Goal: Information Seeking & Learning: Learn about a topic

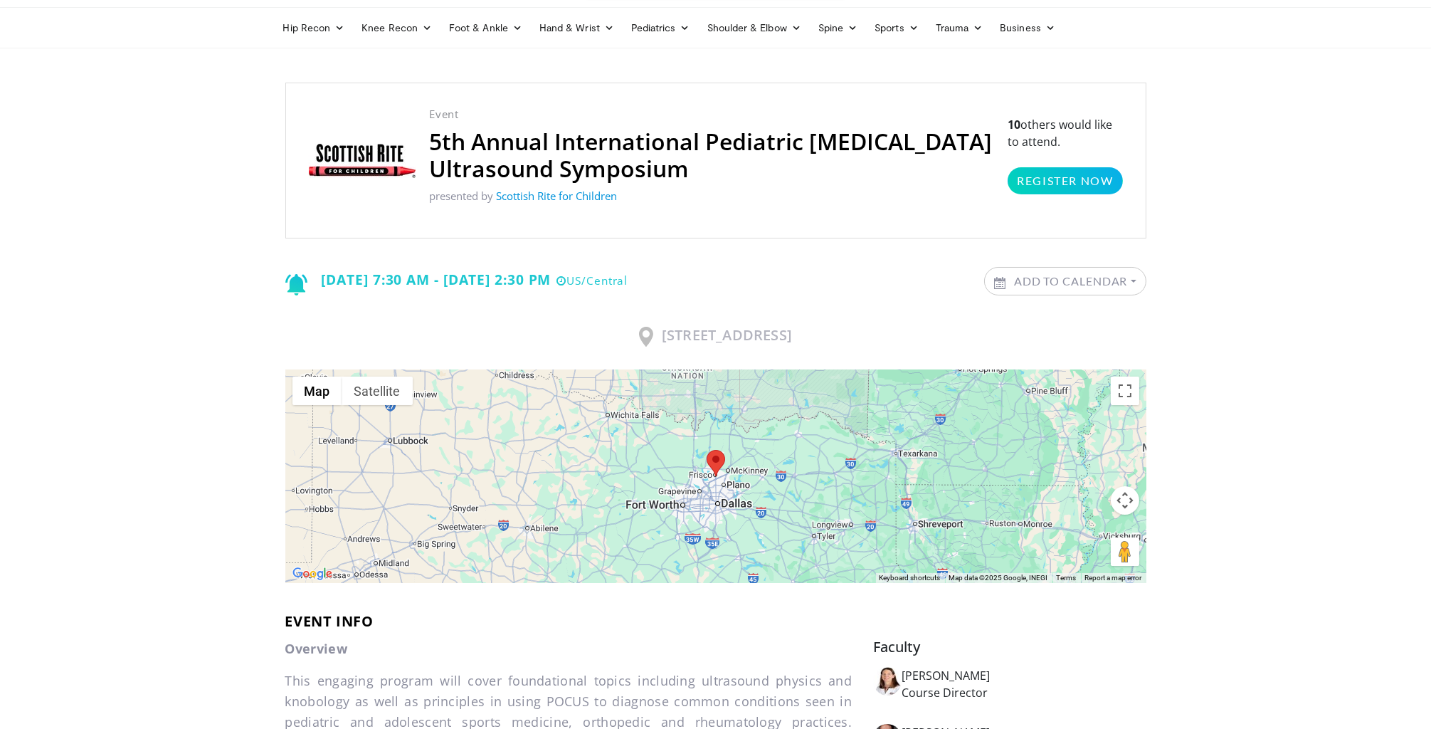
scroll to position [79, 0]
click at [366, 164] on img at bounding box center [362, 160] width 107 height 34
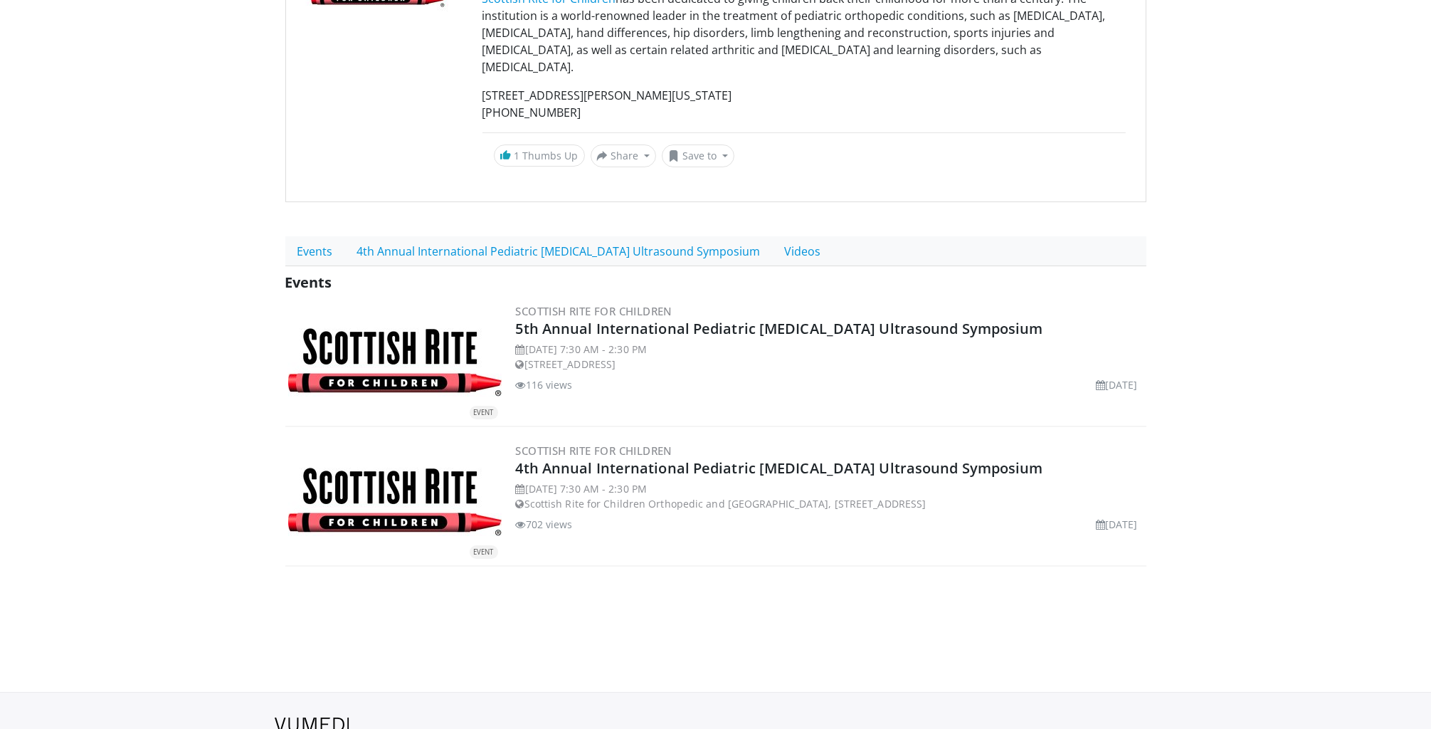
scroll to position [236, 0]
click at [785, 236] on link "Videos" at bounding box center [803, 251] width 60 height 30
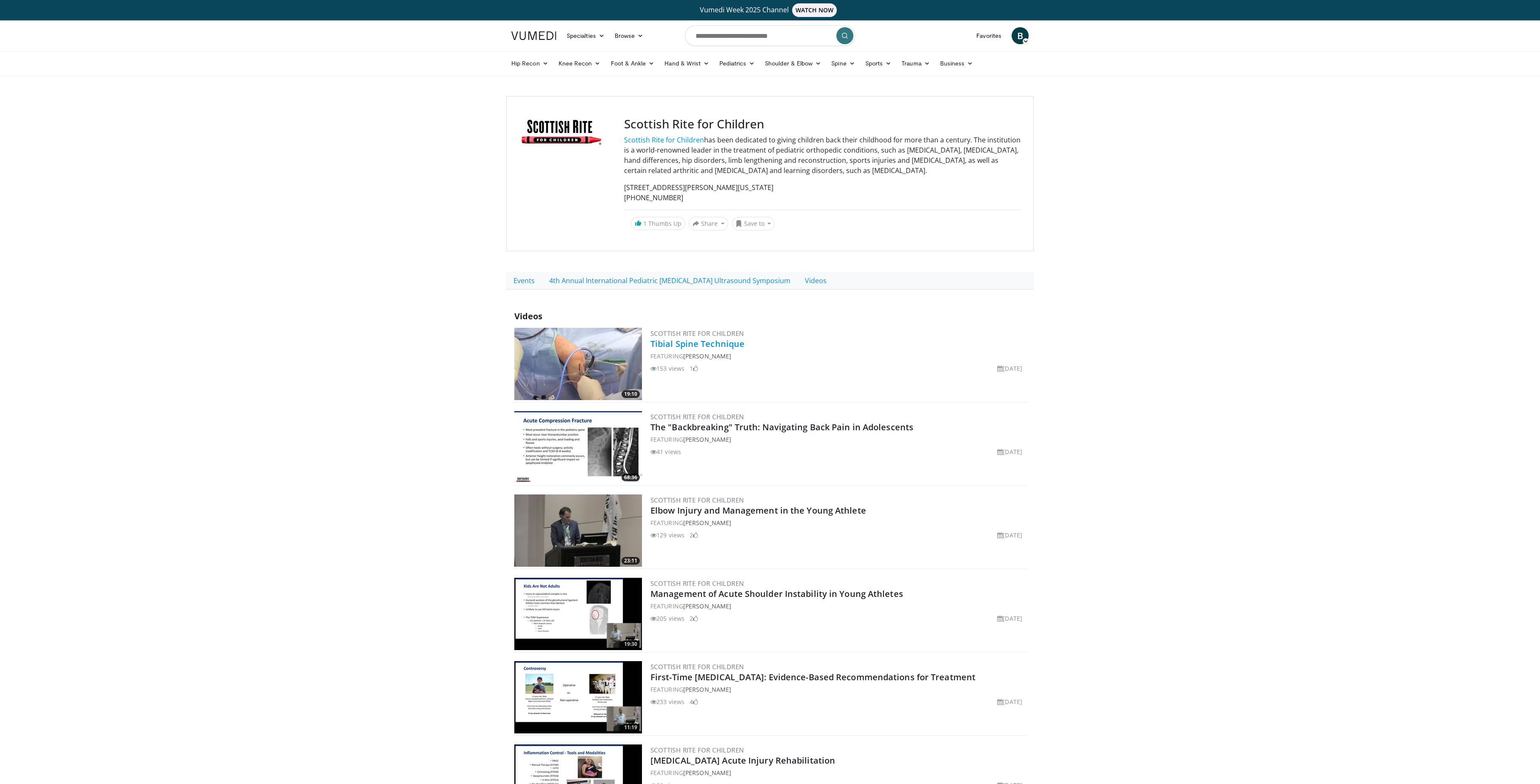
click at [710, 345] on link "Tibial Spine Technique" at bounding box center [697, 344] width 94 height 11
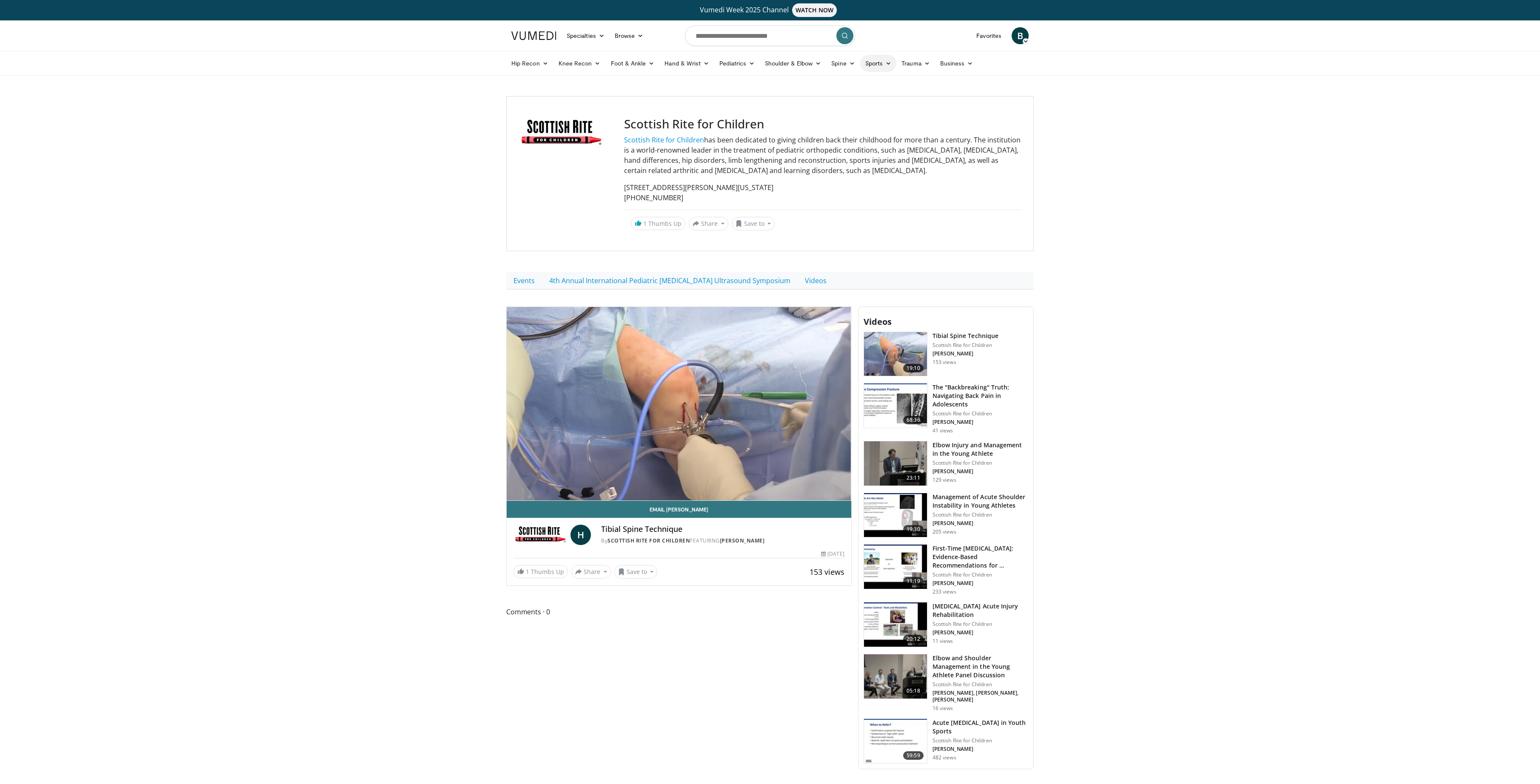
click at [872, 66] on link "Sports" at bounding box center [878, 63] width 36 height 17
click at [817, 140] on link "Knee" at bounding box center [845, 137] width 101 height 14
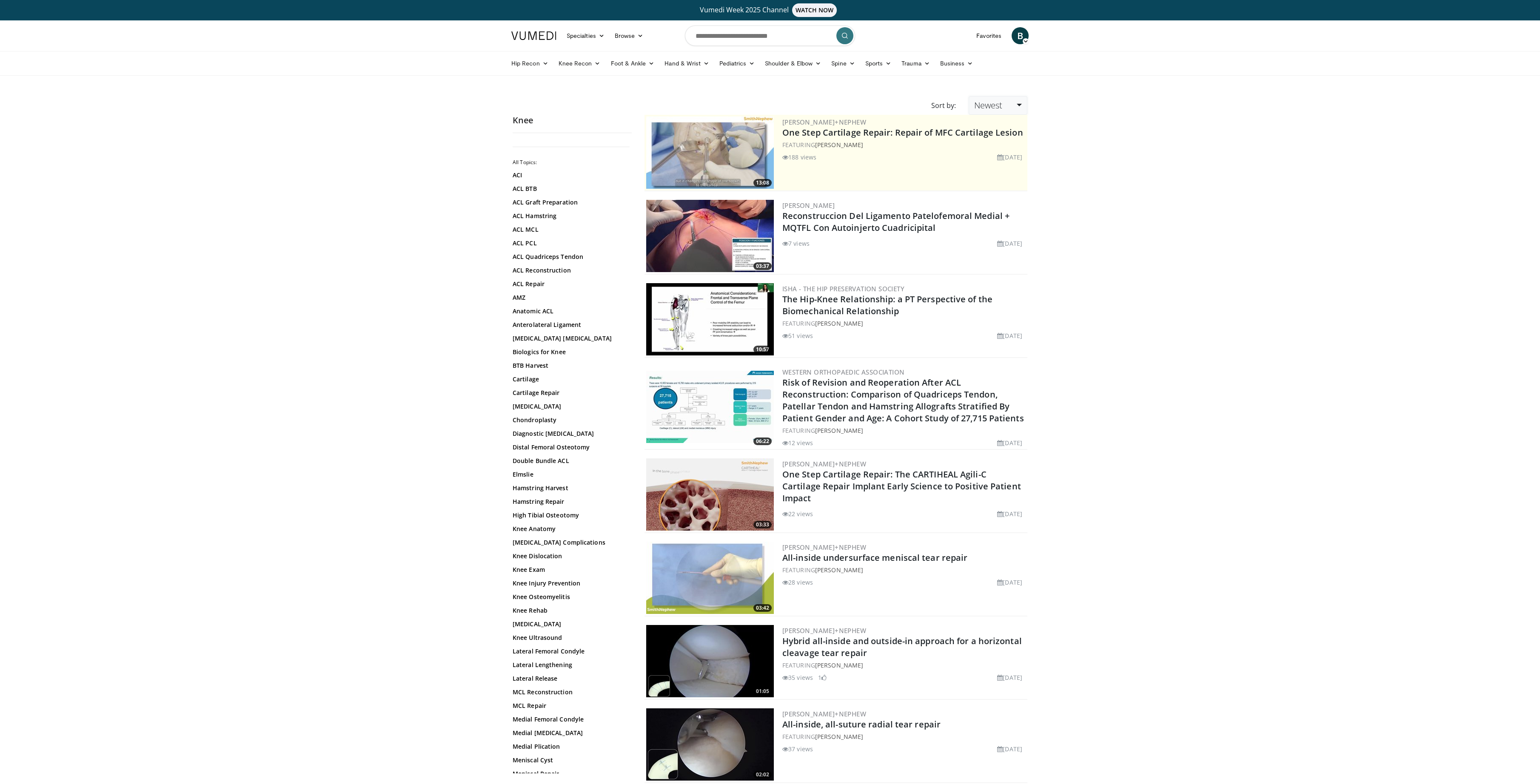
click at [999, 106] on span "Newest" at bounding box center [988, 105] width 28 height 11
click at [1004, 126] on link "Relevance" at bounding box center [1003, 127] width 67 height 14
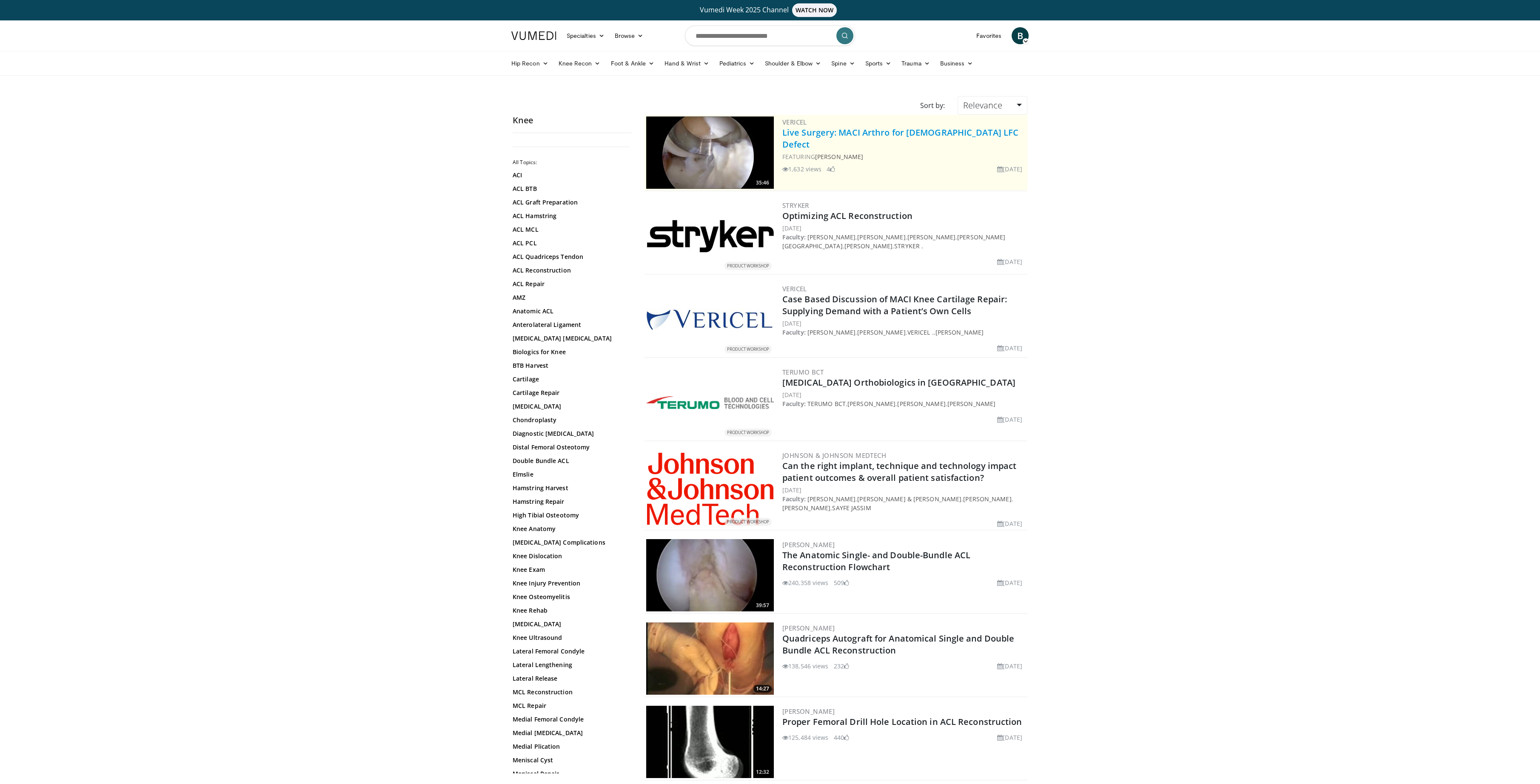
click at [871, 134] on link "Live Surgery: MACI Arthro for [DEMOGRAPHIC_DATA] LFC Defect" at bounding box center [900, 138] width 236 height 23
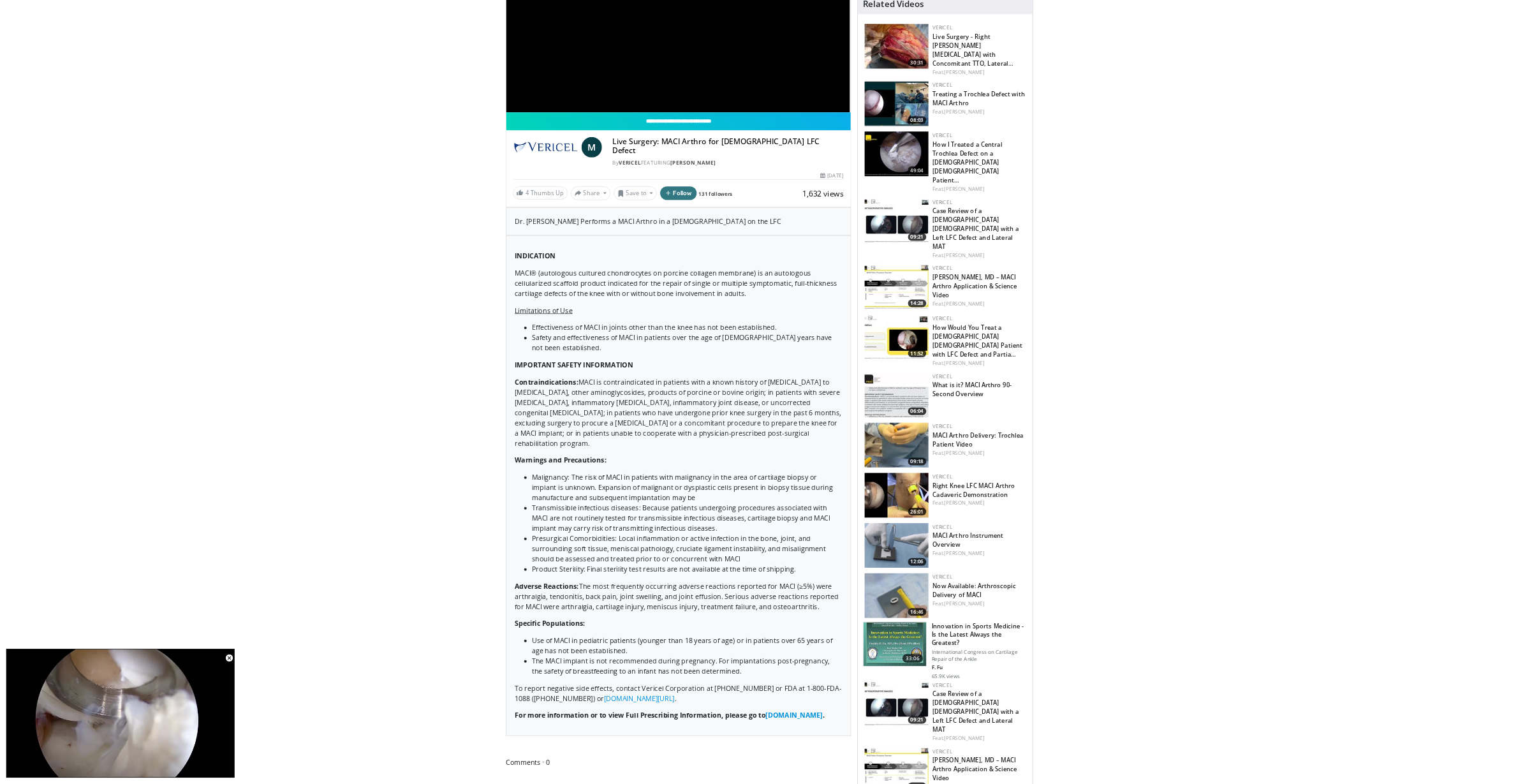
scroll to position [253, 0]
click at [1444, 222] on link "How I Treated a Central Trochlea Defect on a [DEMOGRAPHIC_DATA] [DEMOGRAPHIC_DA…" at bounding box center [1451, 241] width 105 height 65
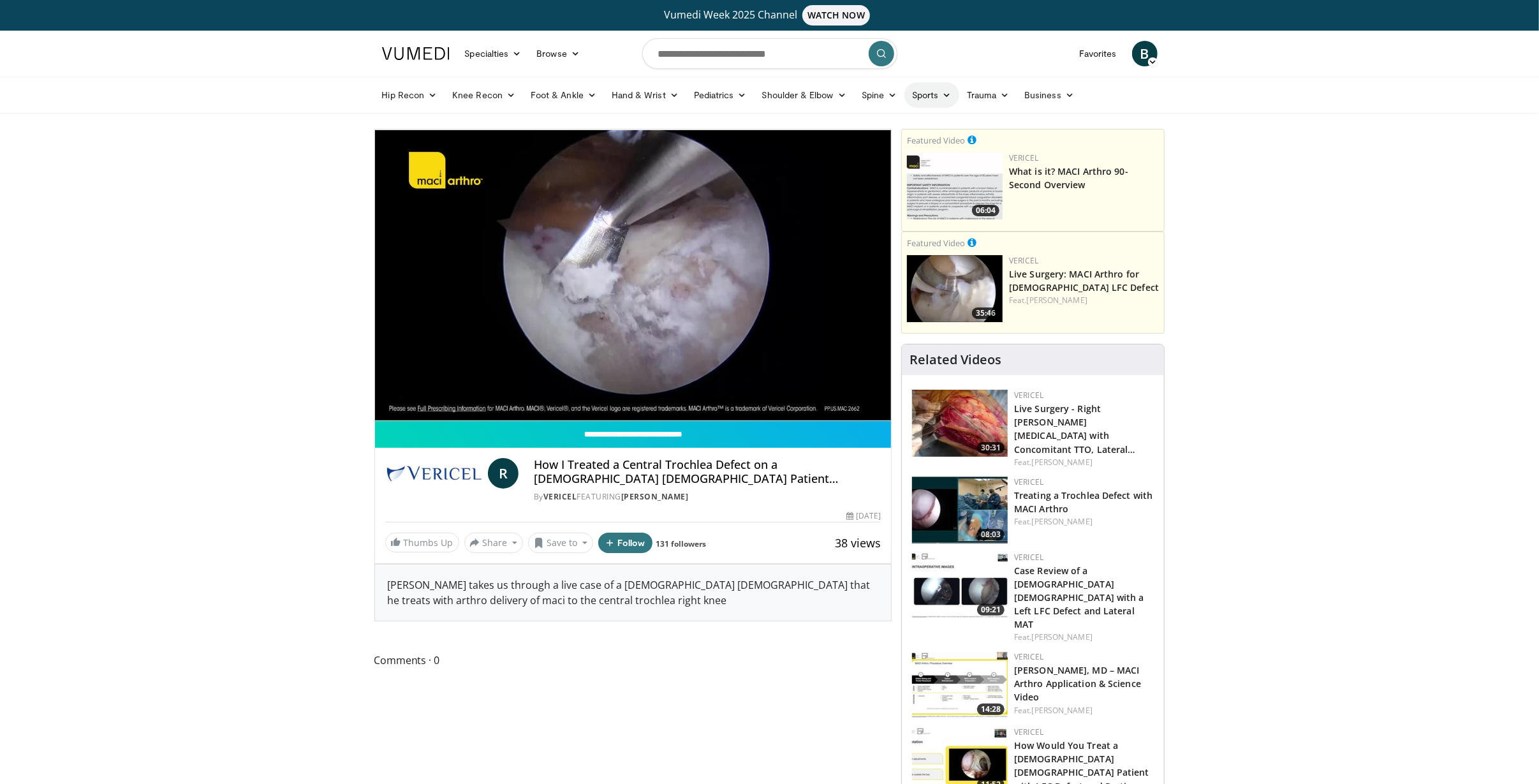
click at [943, 94] on icon at bounding box center [947, 95] width 9 height 9
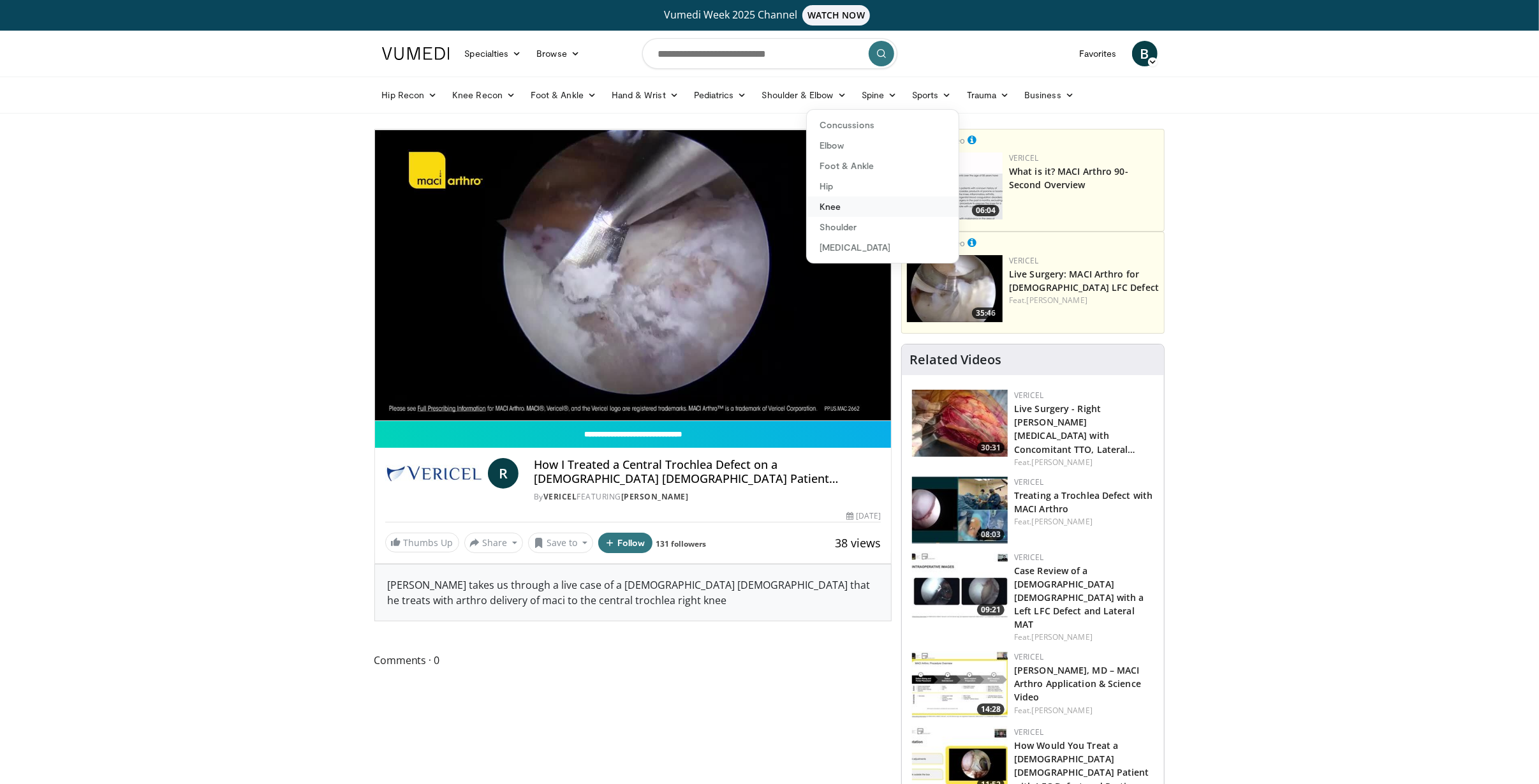
click at [835, 202] on link "Knee" at bounding box center [882, 206] width 151 height 21
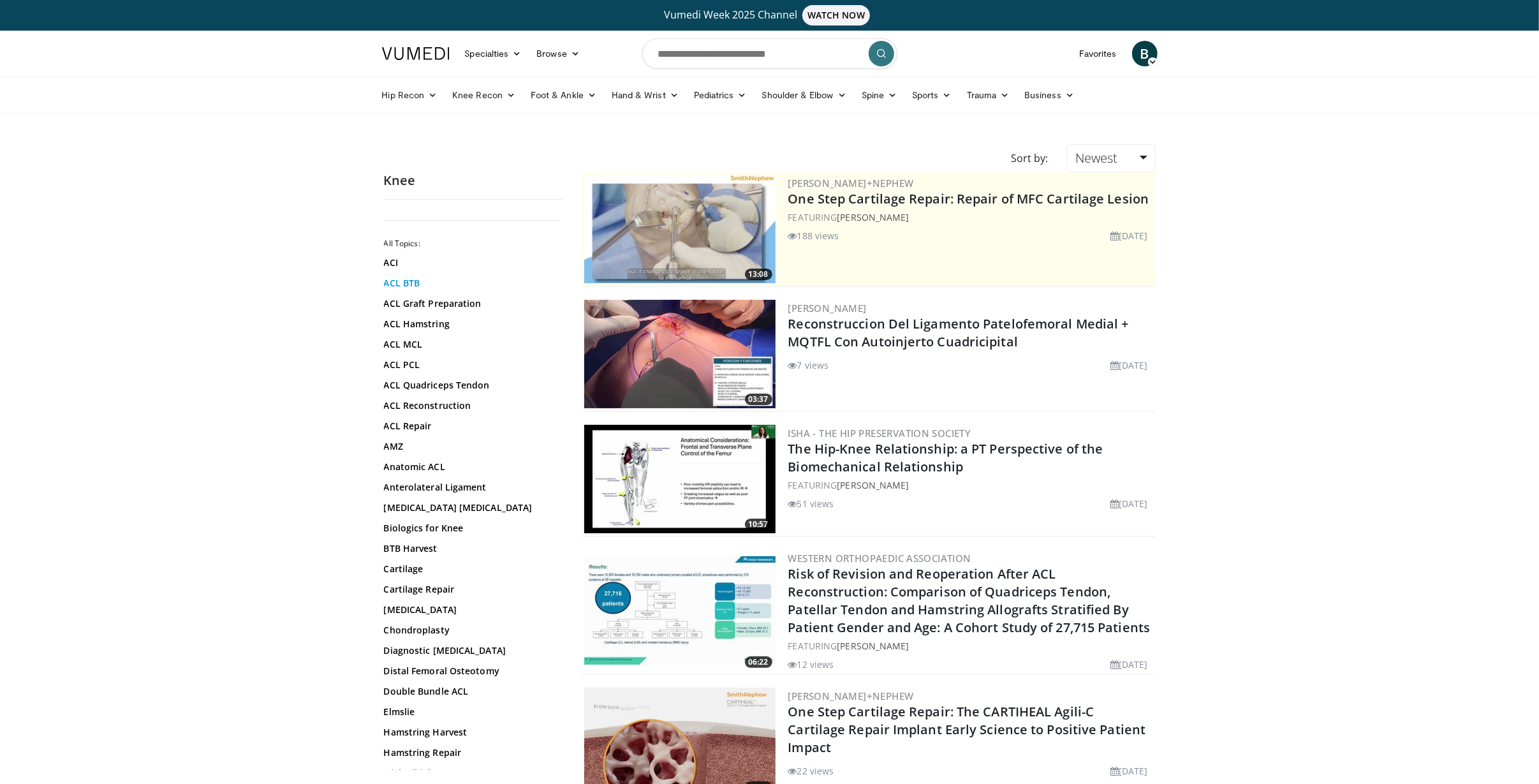
click at [402, 282] on link "ACL BTB" at bounding box center [470, 283] width 172 height 13
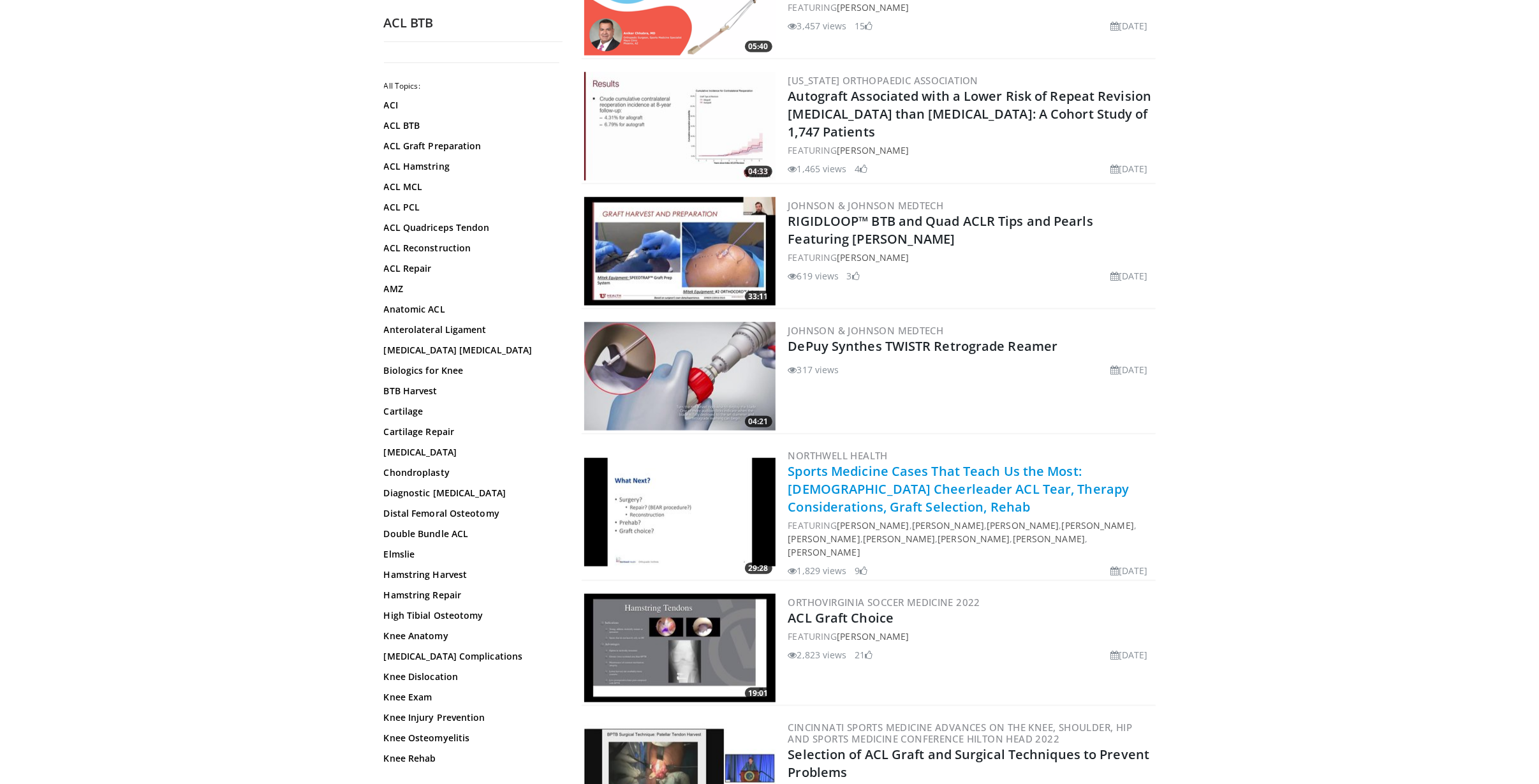
scroll to position [1103, 0]
click at [853, 488] on link "Sports Medicine Cases That Teach Us the Most: [DEMOGRAPHIC_DATA] Cheerleader AC…" at bounding box center [959, 487] width 342 height 53
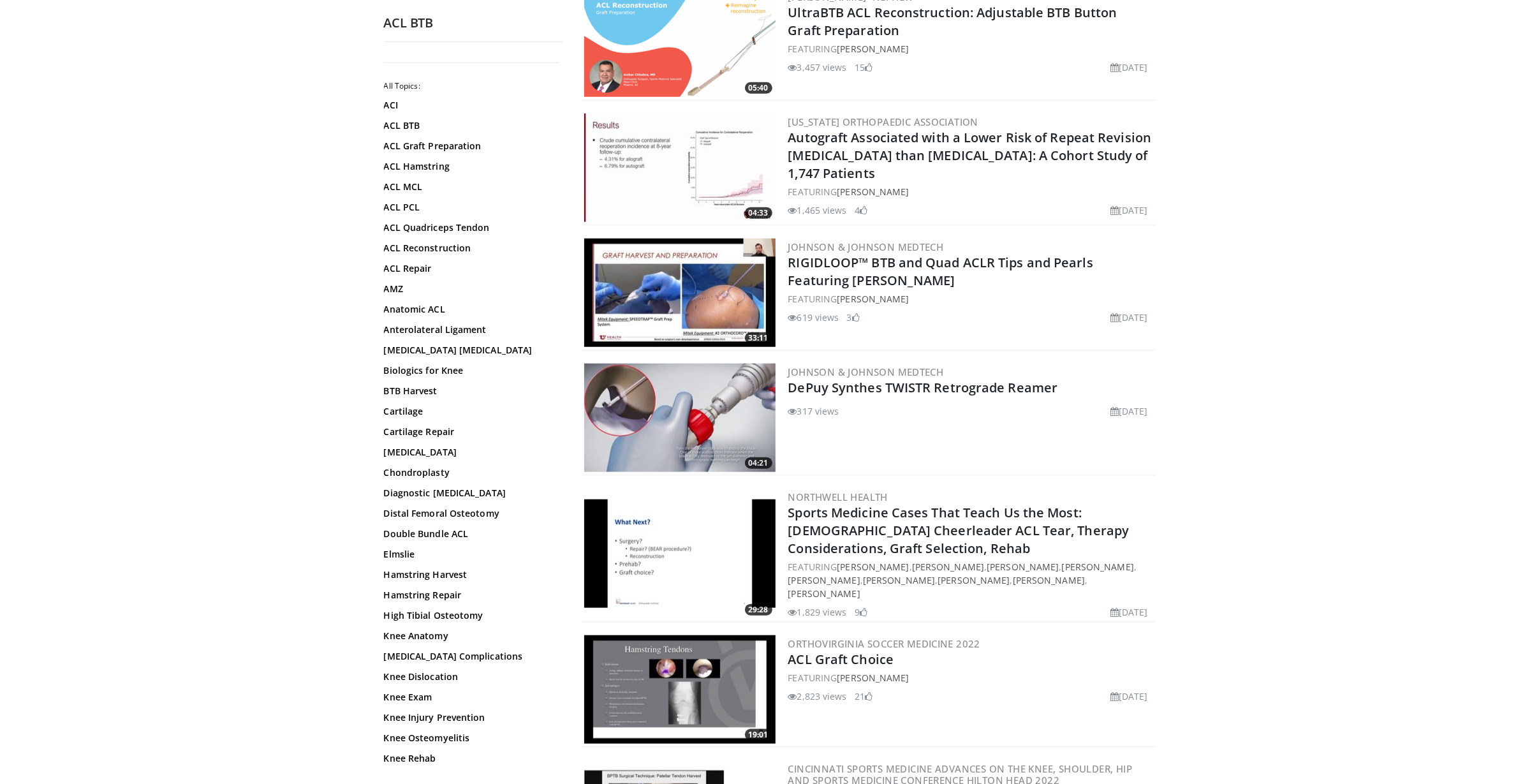
scroll to position [1018, 0]
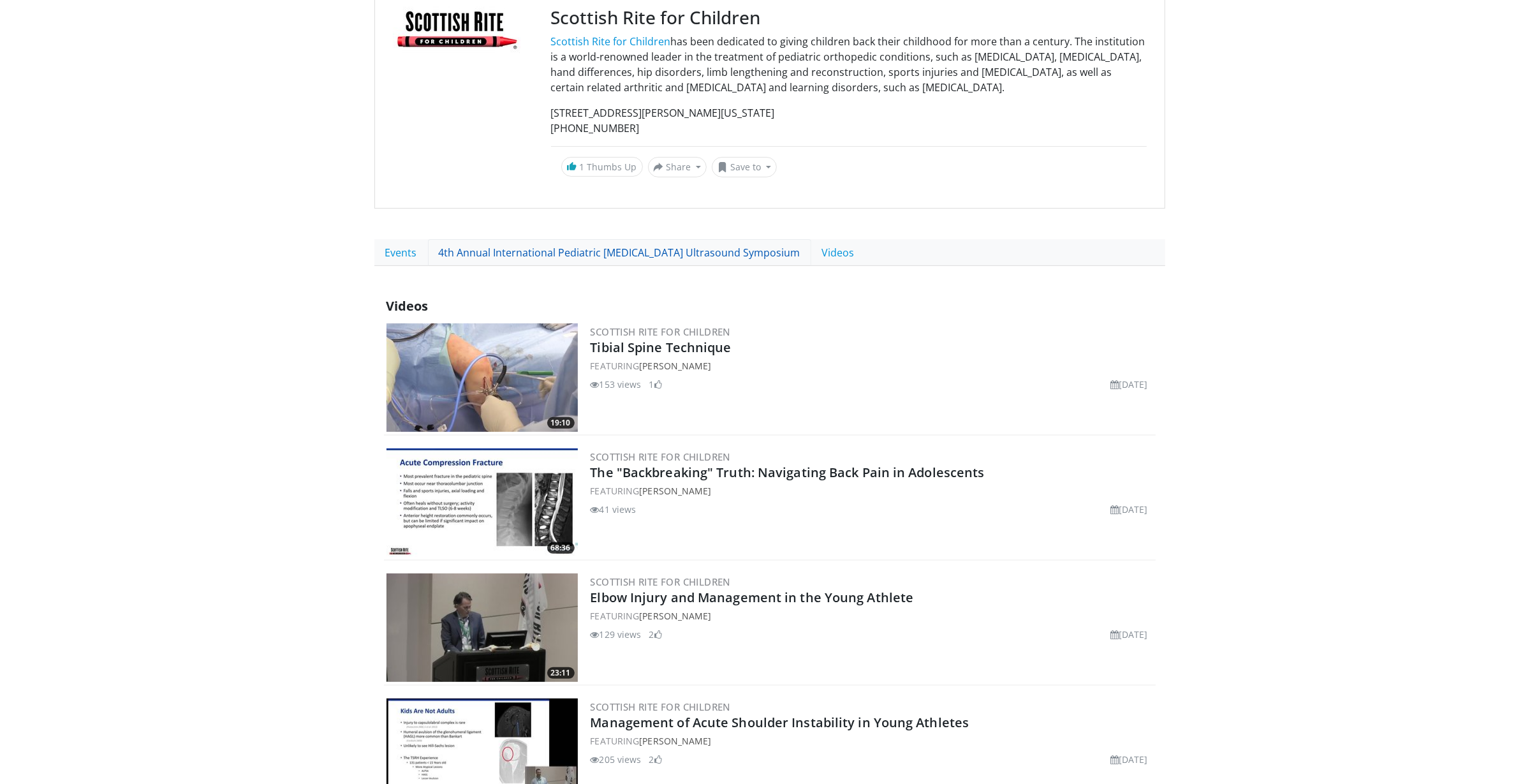
scroll to position [169, 0]
click at [572, 251] on link "4th Annual International Pediatric [MEDICAL_DATA] Ultrasound Symposium" at bounding box center [619, 252] width 384 height 27
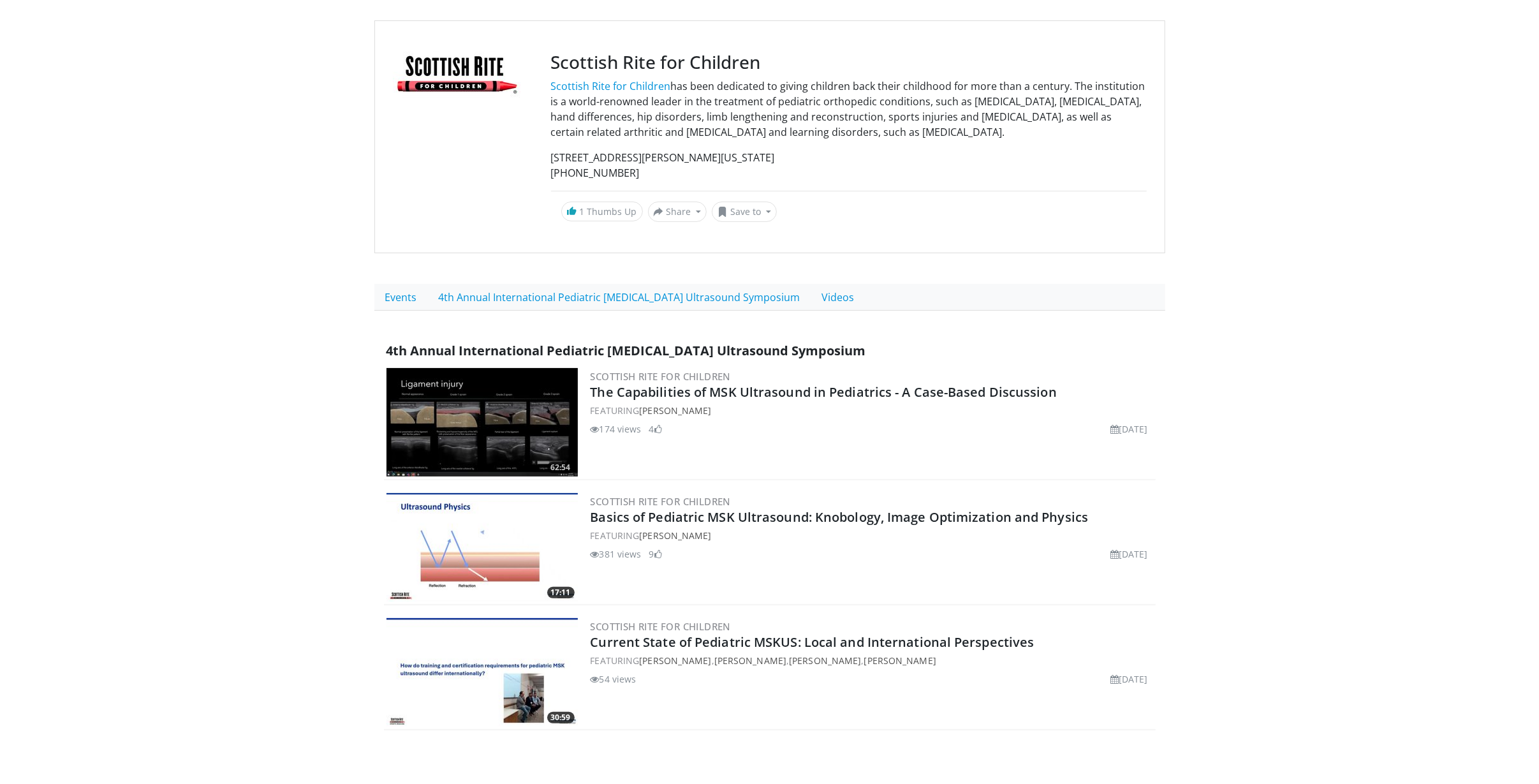
scroll to position [123, 0]
click at [406, 297] on link "Events" at bounding box center [402, 297] width 54 height 27
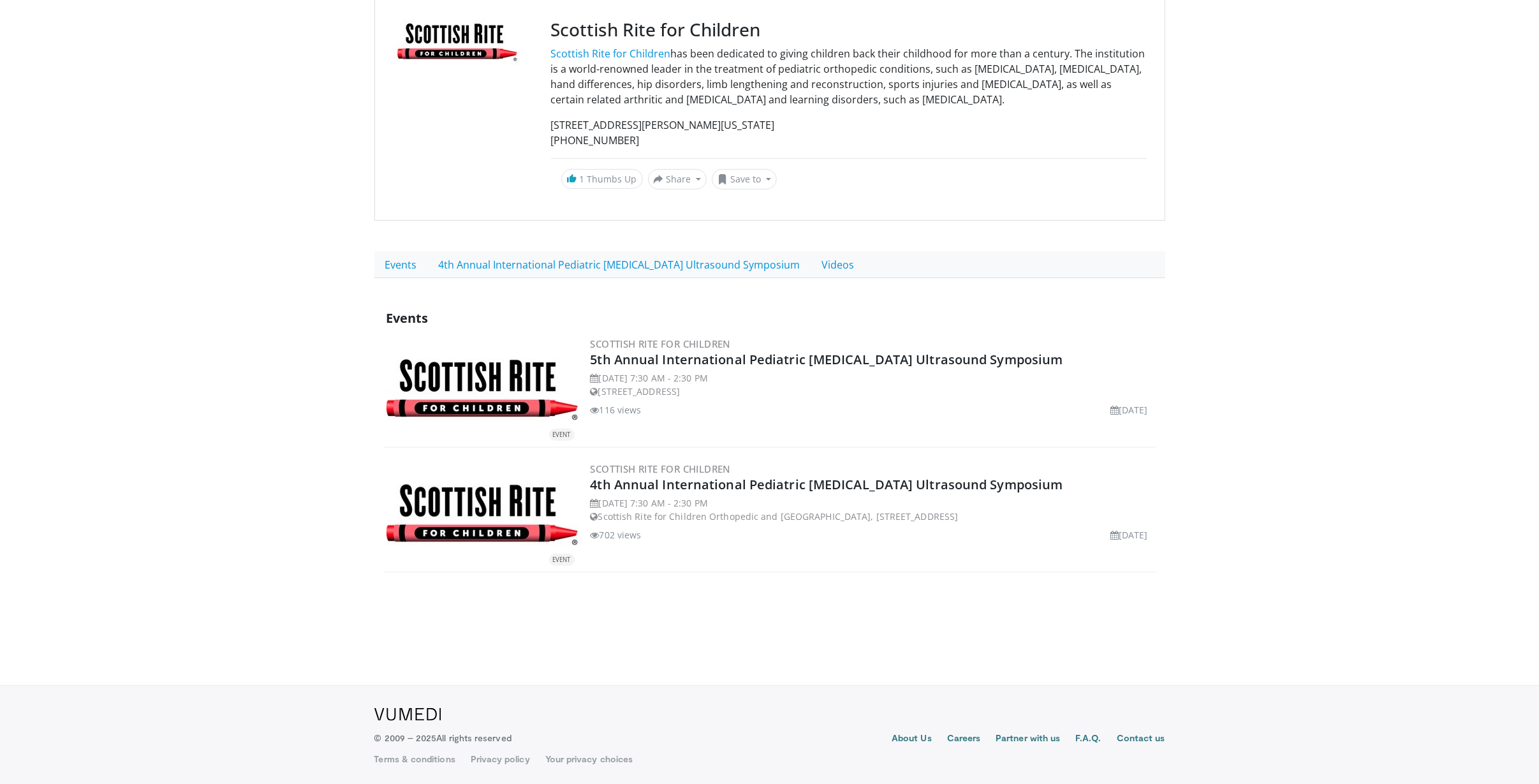
scroll to position [158, 0]
